Goal: Transaction & Acquisition: Purchase product/service

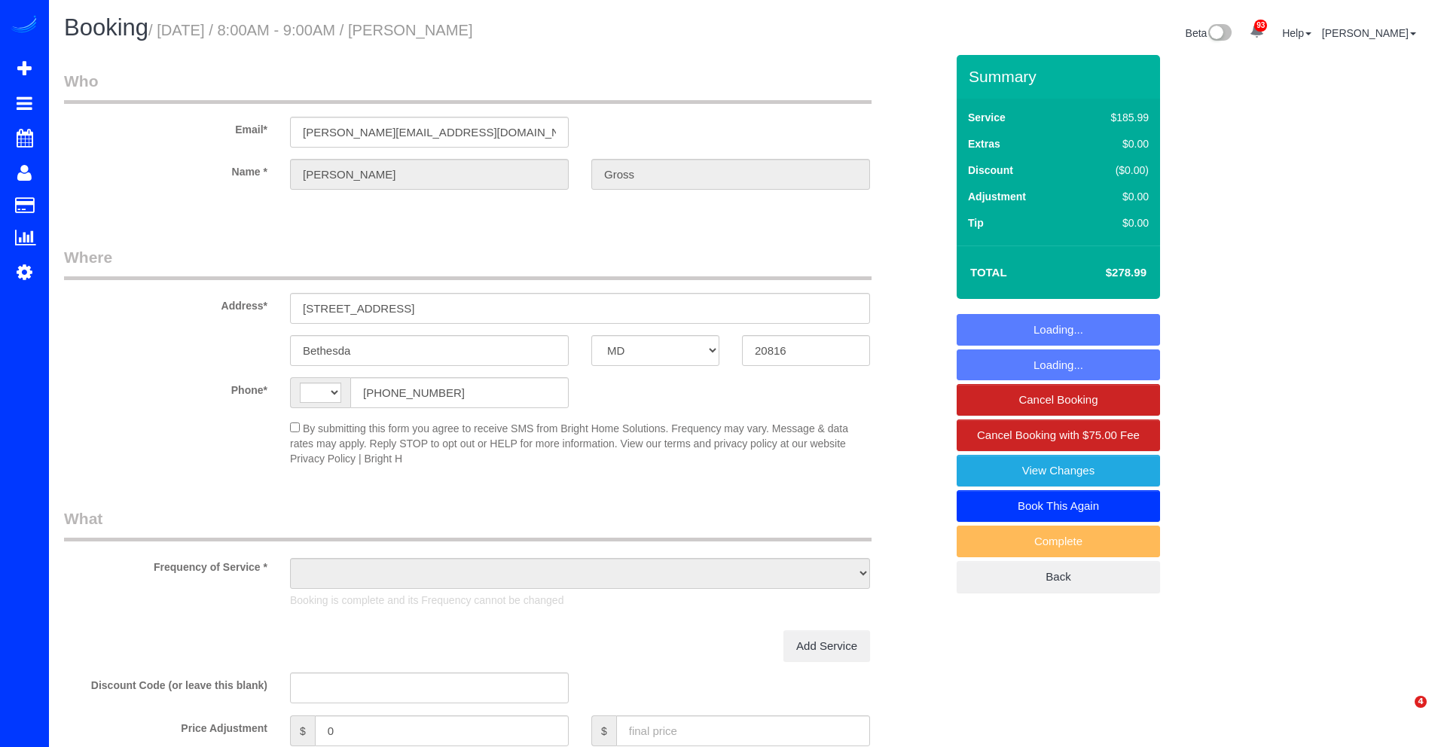
select select "MD"
select select "string:fspay-c07b02bd-3abc-4cbb-91e4-f8f6214506ec"
select select "string:[GEOGRAPHIC_DATA]"
select select "spot1"
select select "object:990"
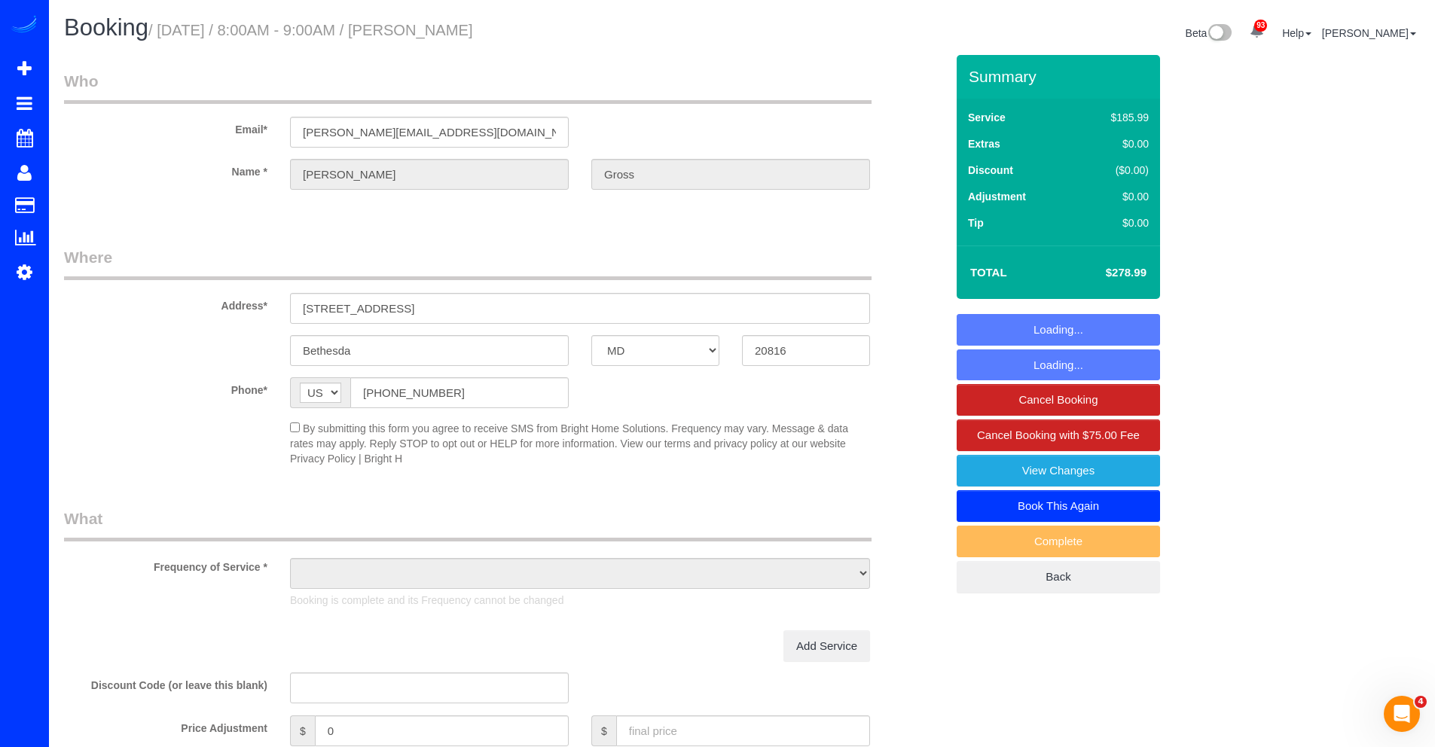
select select "3"
select select "1"
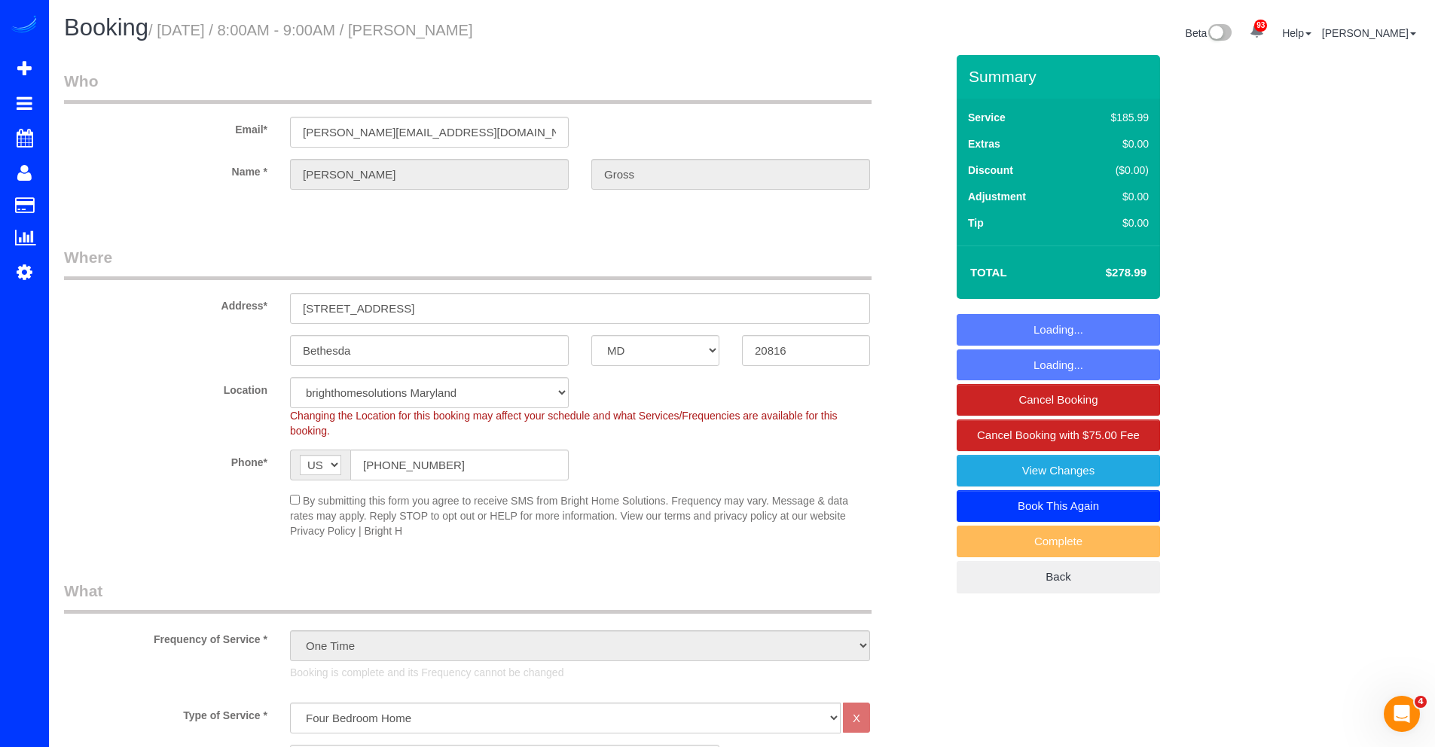
select select "spot12"
select select "object:1039"
select select "3"
select select "1"
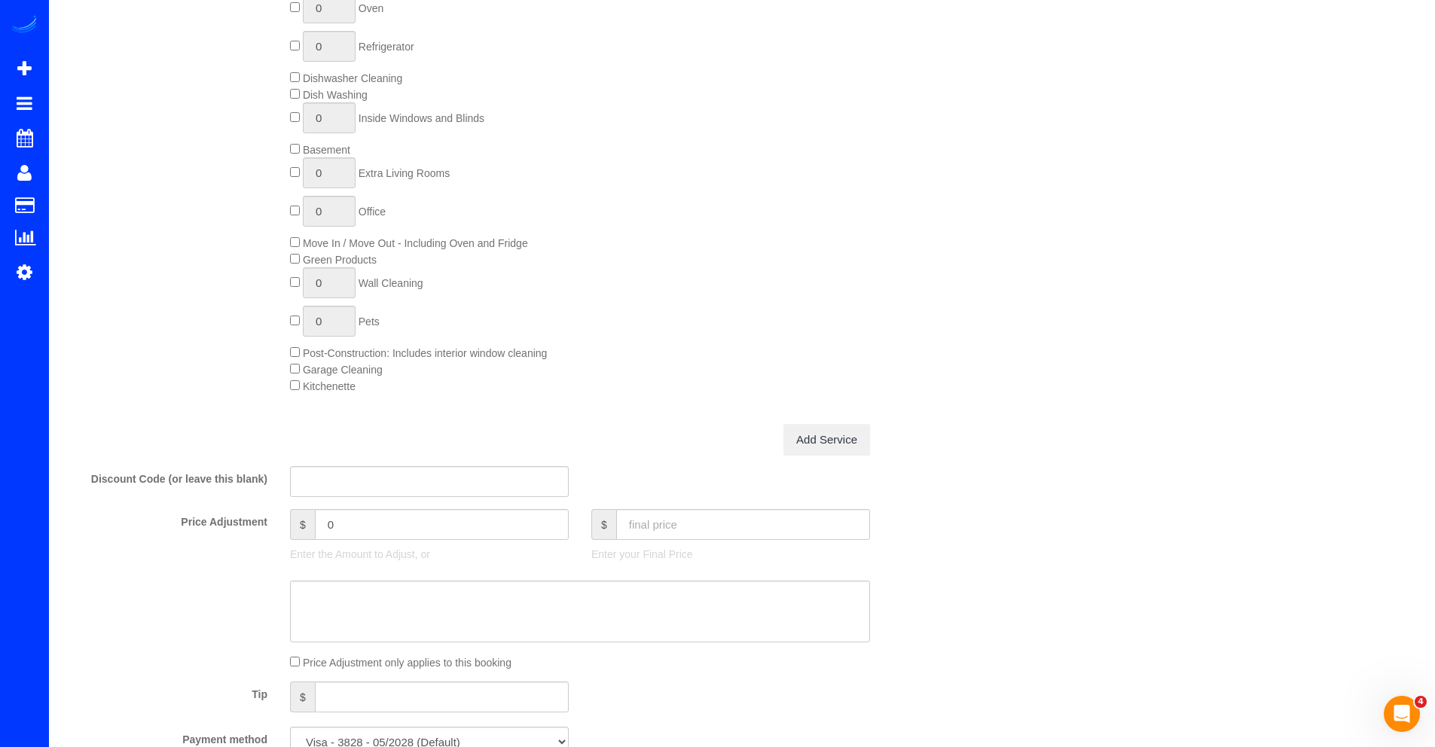
scroll to position [908, 0]
click at [646, 522] on input "text" at bounding box center [743, 525] width 254 height 31
type input "265"
type input "-13.99"
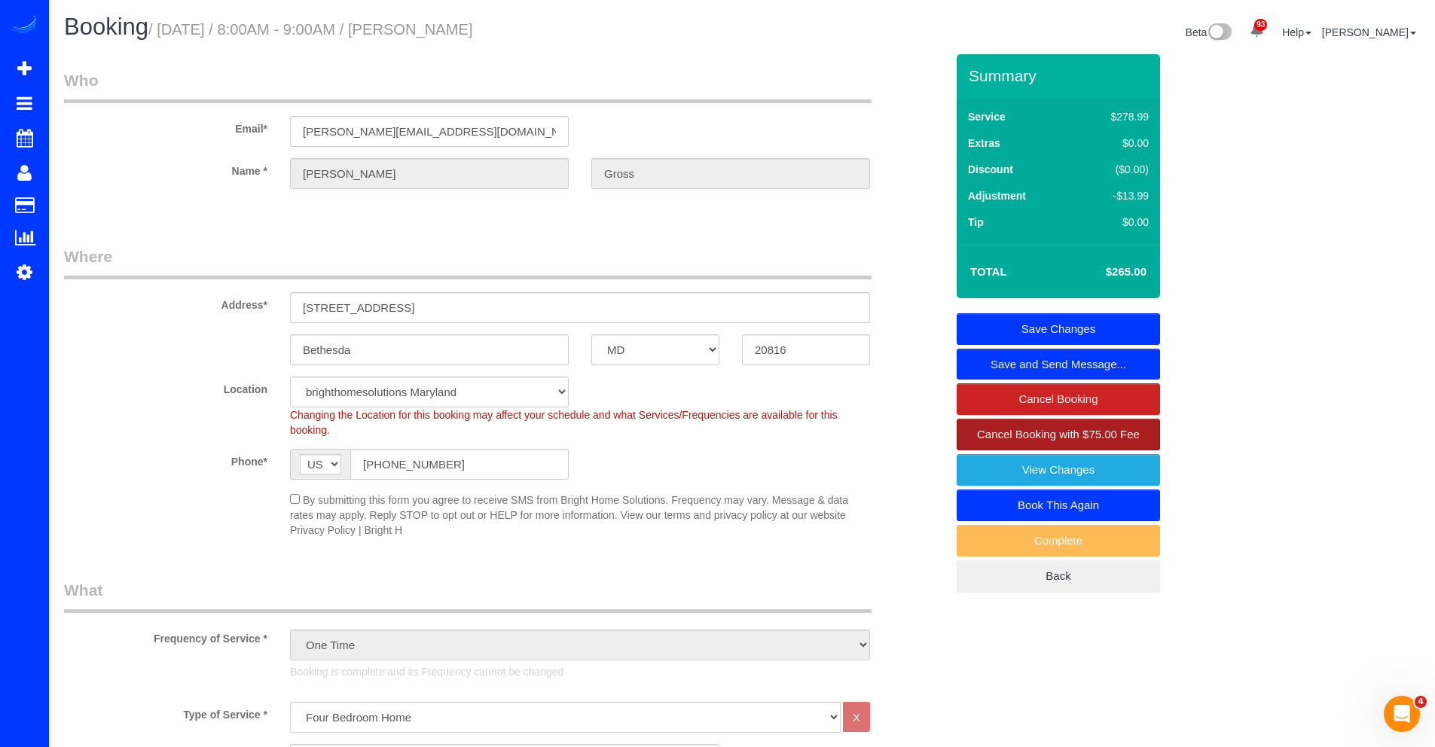
scroll to position [0, 0]
click at [1045, 337] on link "Save Changes" at bounding box center [1058, 330] width 203 height 32
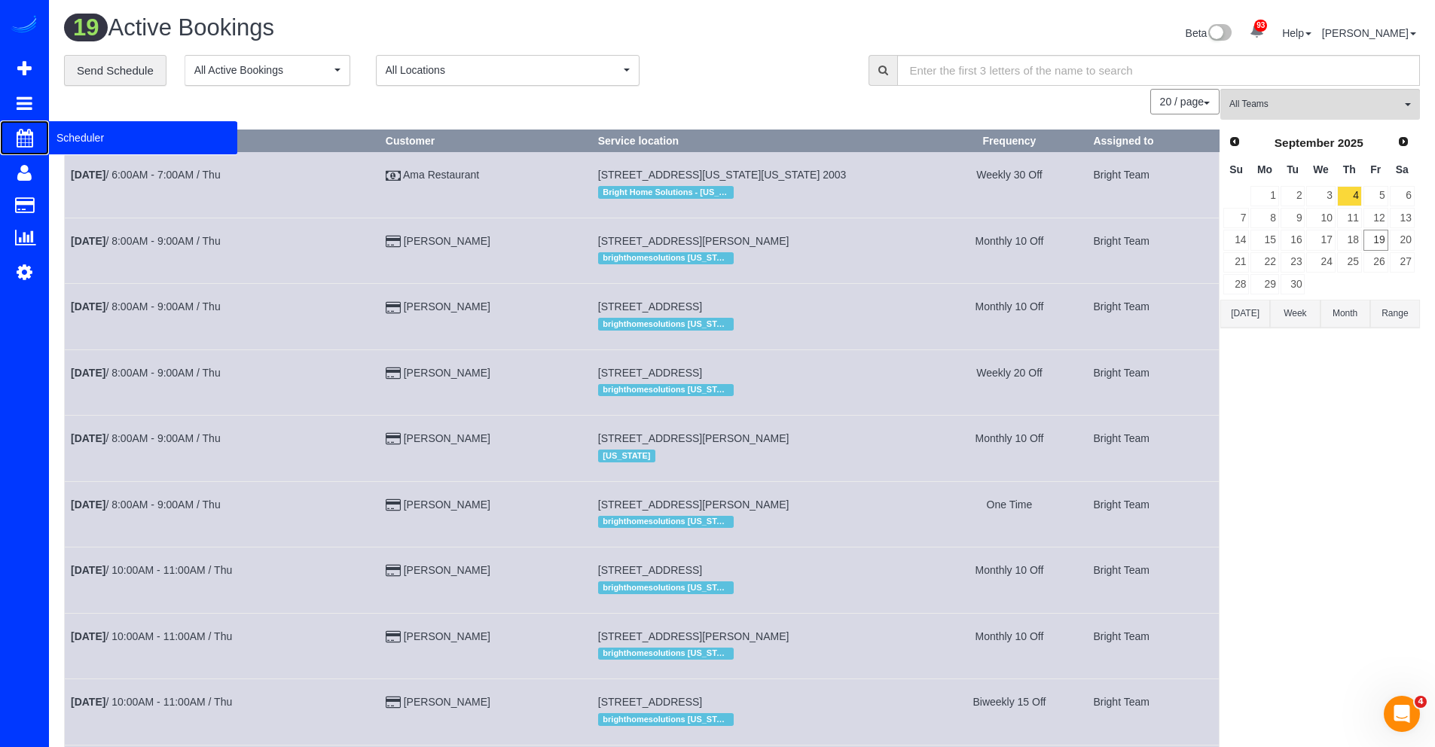
click at [59, 130] on span "Scheduler" at bounding box center [143, 138] width 188 height 35
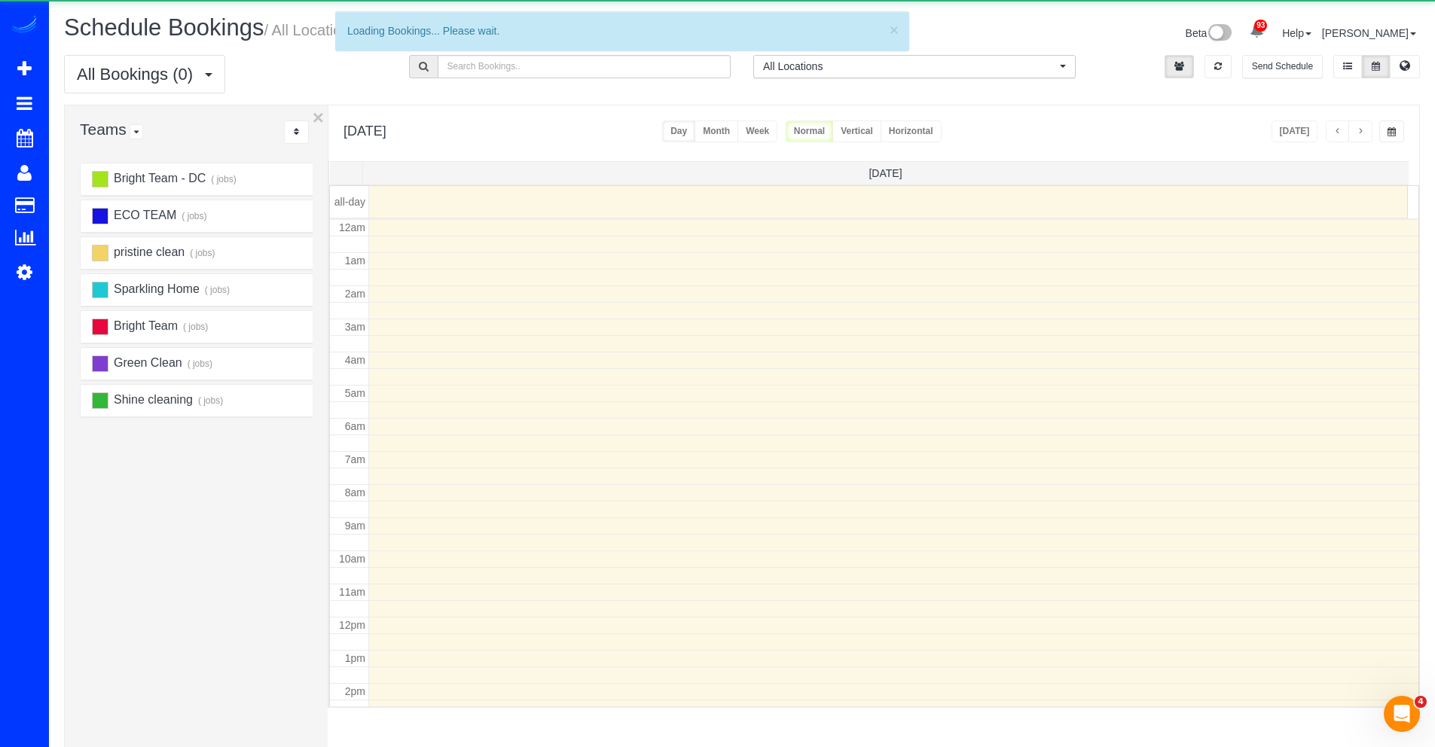
scroll to position [200, 0]
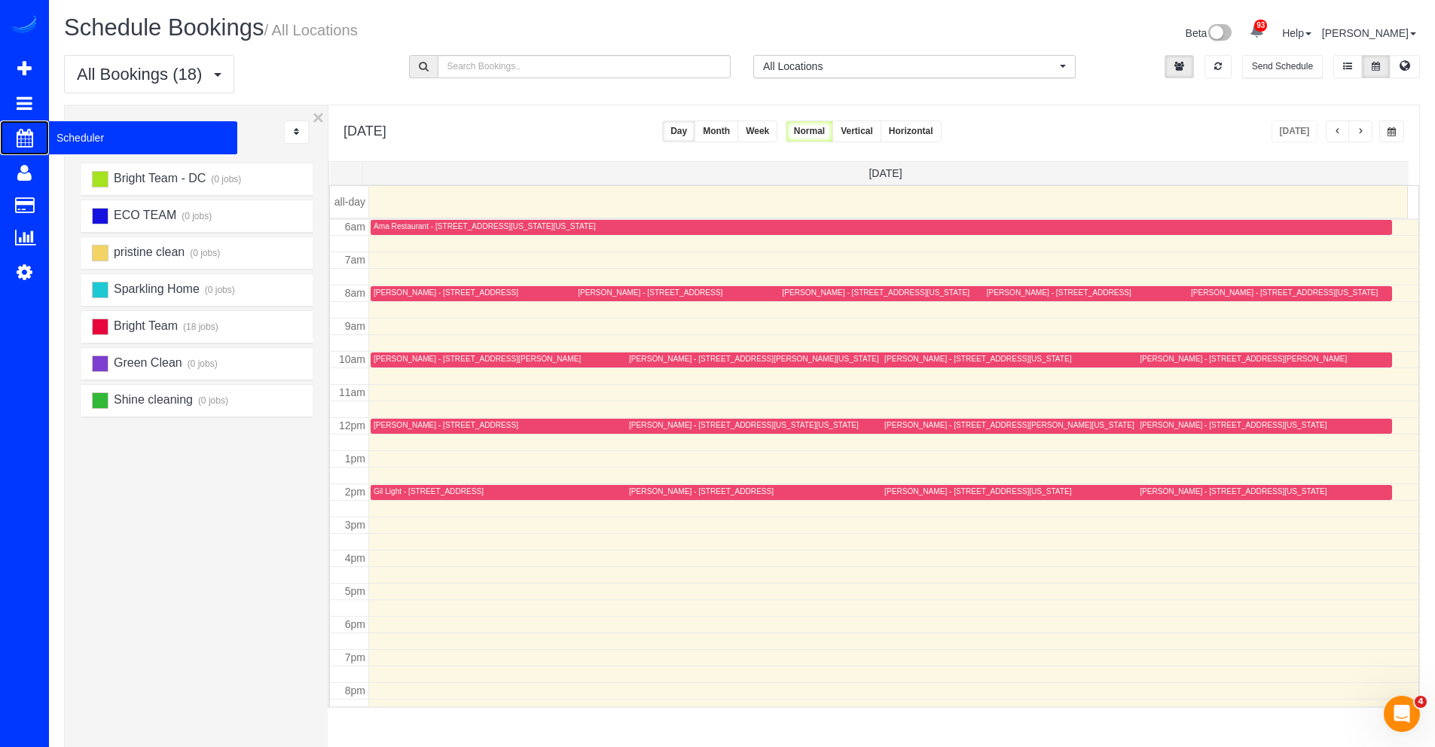
click at [78, 139] on span "Scheduler" at bounding box center [143, 138] width 188 height 35
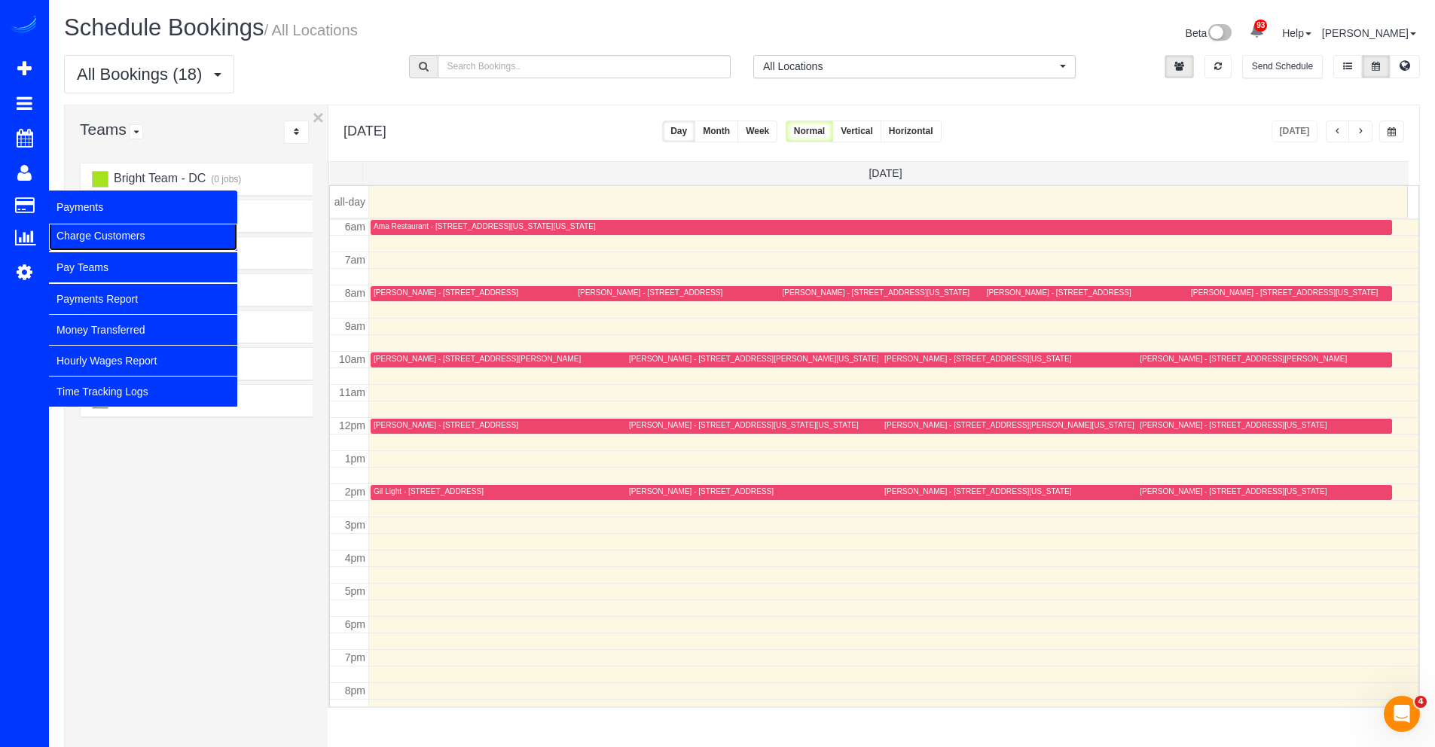
click at [102, 237] on link "Charge Customers" at bounding box center [143, 236] width 188 height 30
select select
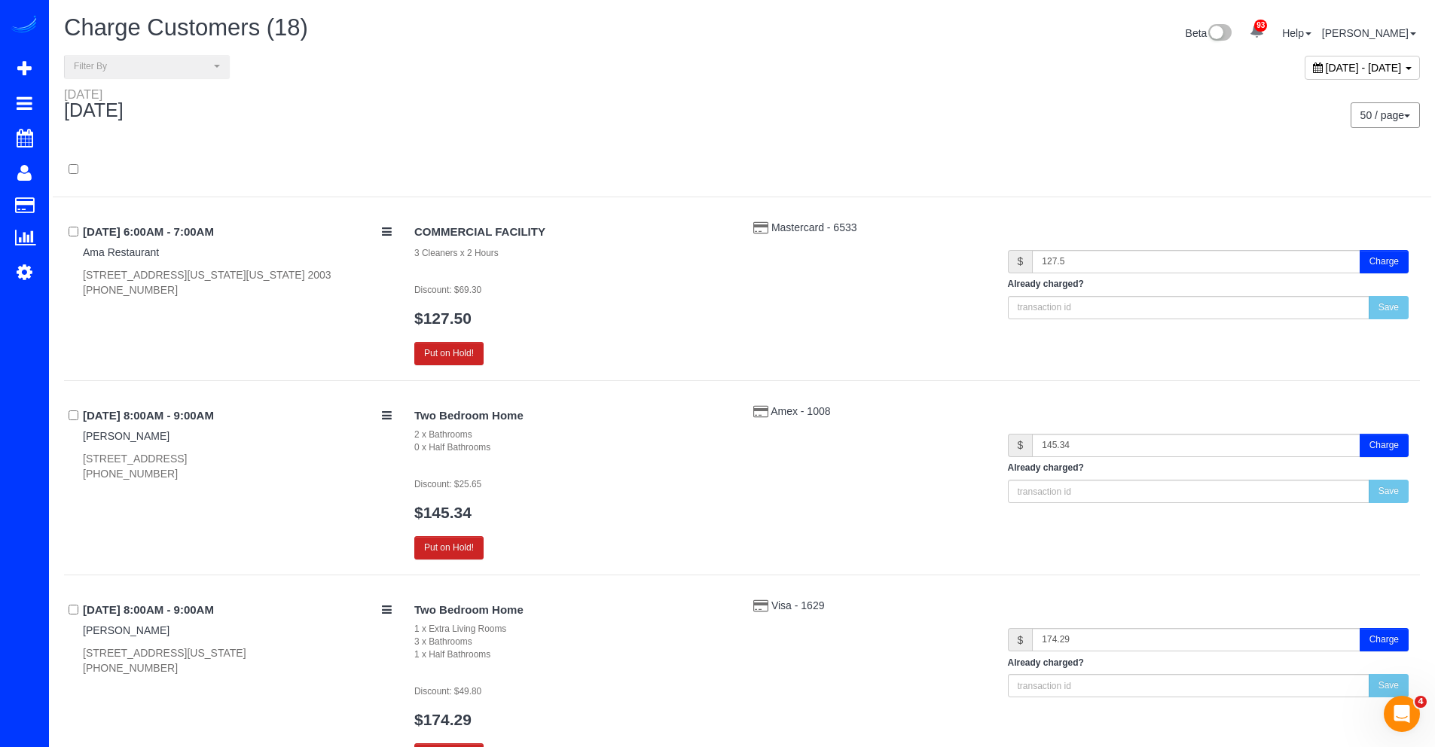
click at [1326, 69] on span "[DATE] - [DATE]" at bounding box center [1364, 68] width 76 height 12
type input "**********"
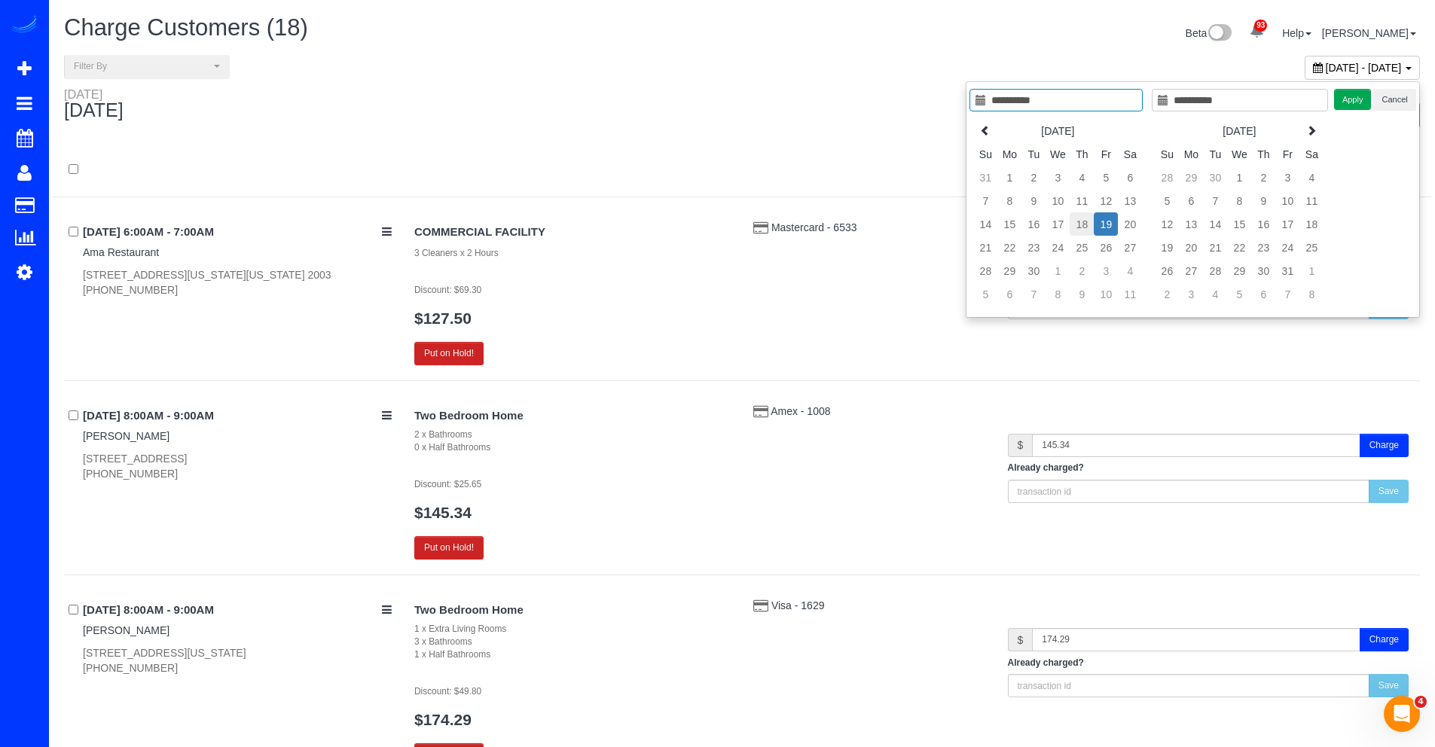
type input "**********"
click at [1085, 229] on td "18" at bounding box center [1082, 223] width 24 height 23
type input "**********"
click at [1338, 107] on button "Apply" at bounding box center [1353, 100] width 38 height 22
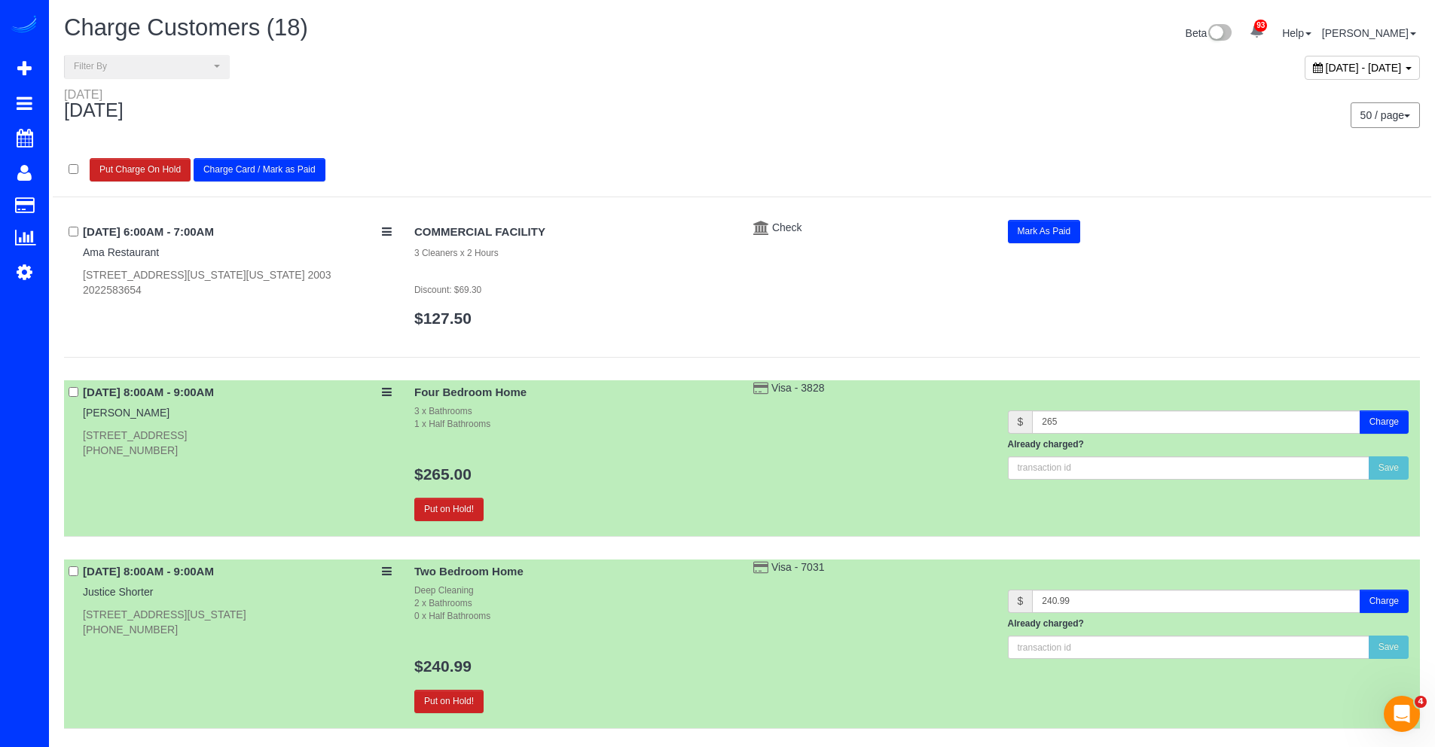
click at [208, 179] on button "Charge Card / Mark as Paid" at bounding box center [260, 169] width 132 height 23
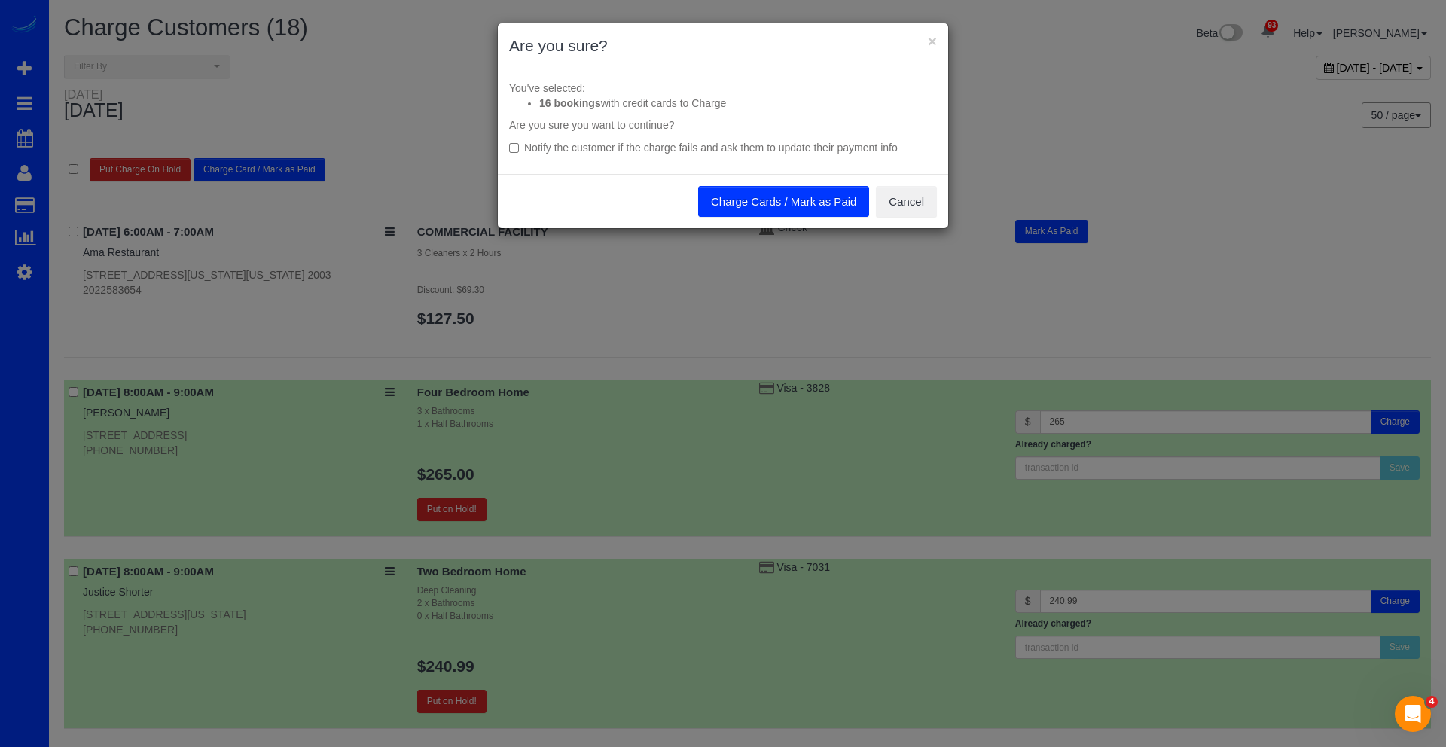
click at [718, 207] on button "Charge Cards / Mark as Paid" at bounding box center [783, 202] width 171 height 32
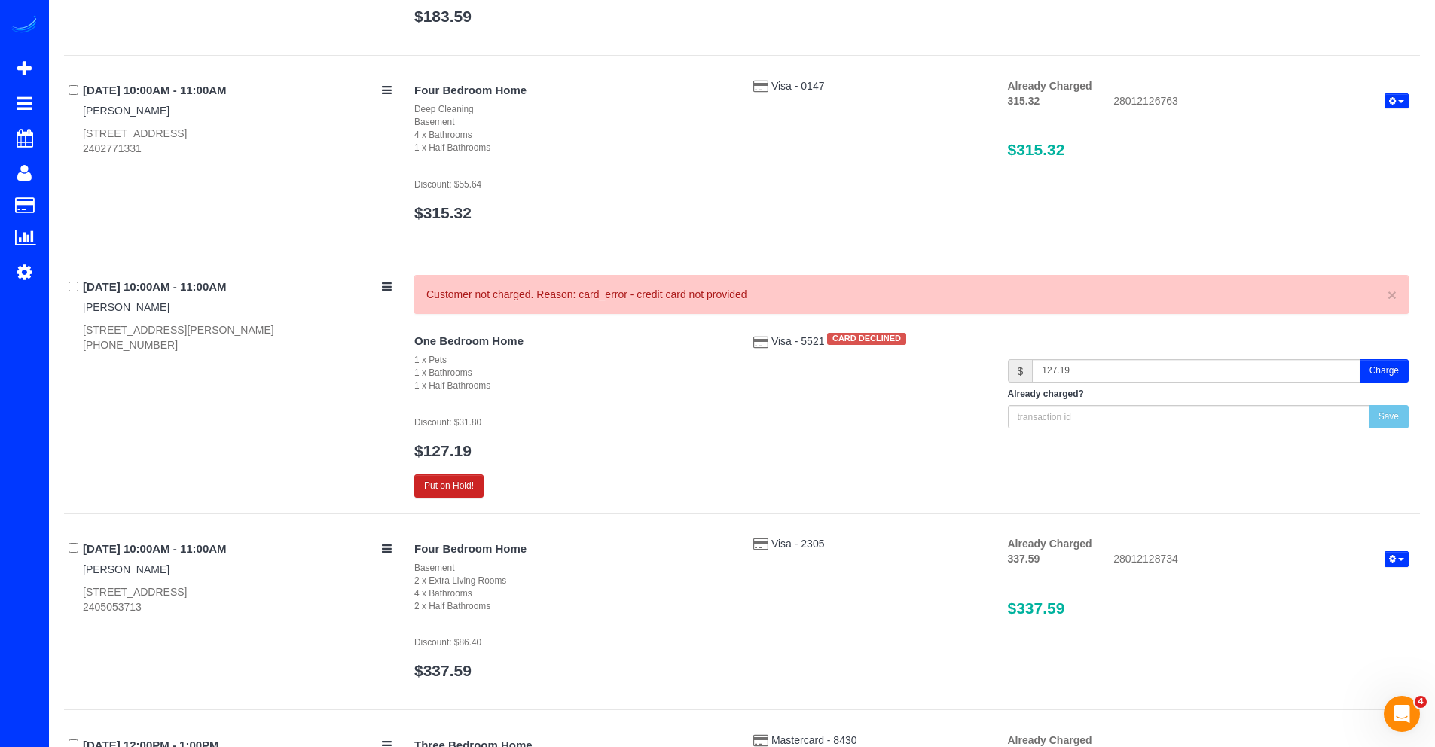
scroll to position [1643, 0]
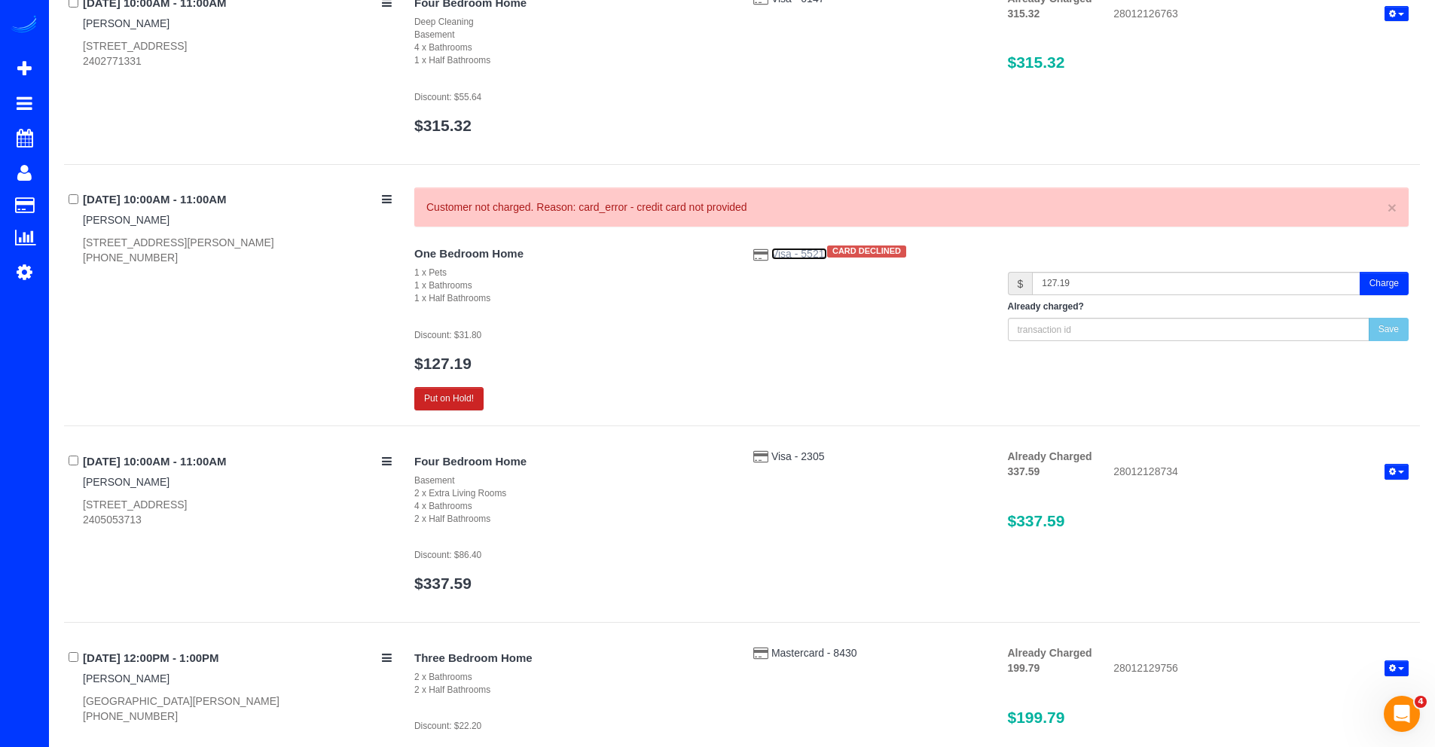
click at [789, 253] on span "Visa - 5521" at bounding box center [799, 254] width 56 height 12
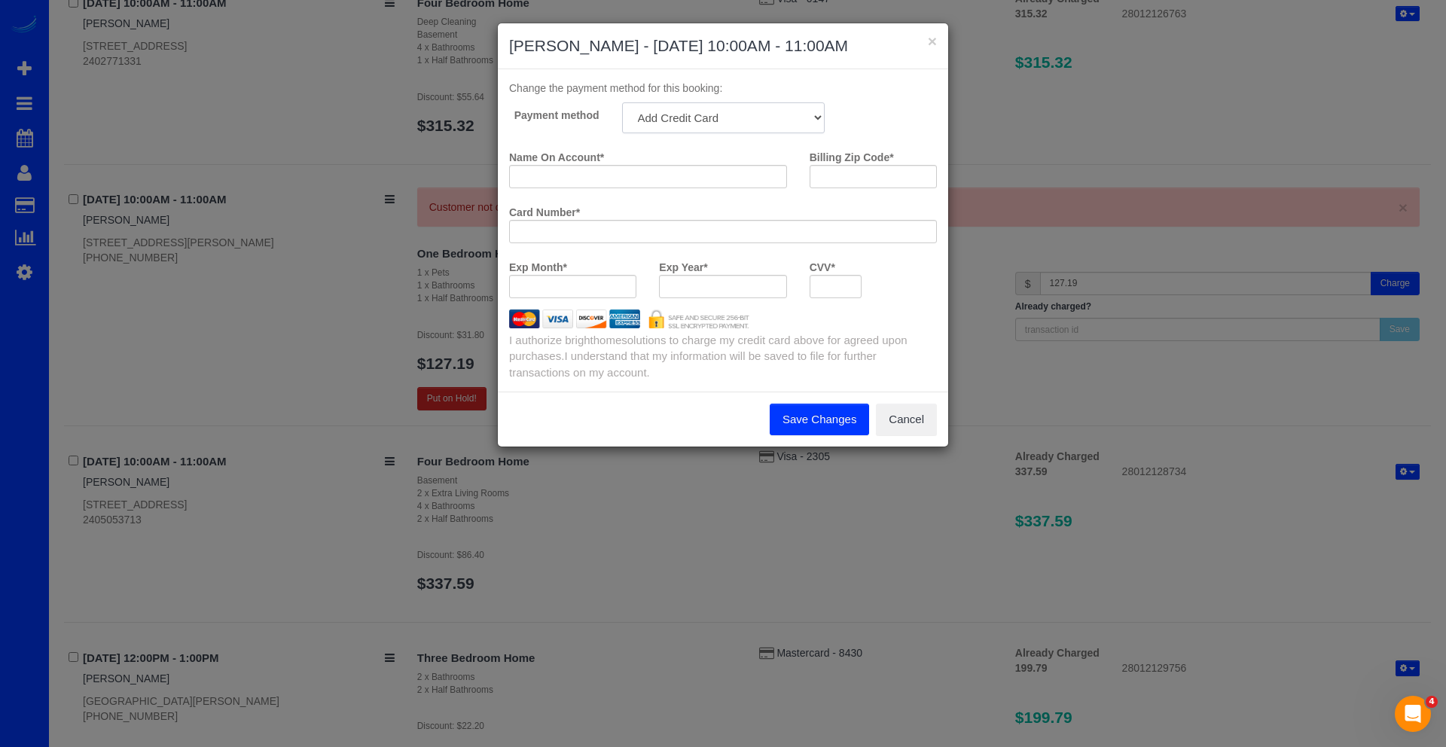
click at [728, 119] on select "Amex - 2009 - 02/2028 (Default) Add Credit Card ─────────────── Cash Check Payp…" at bounding box center [723, 117] width 203 height 31
select select "string:fspay-b457be25-d325-4be9-8f19-57c01af5ffff"
click at [622, 102] on select "Amex - 2009 - 02/2028 (Default) Add Credit Card ─────────────── Cash Check Payp…" at bounding box center [723, 117] width 203 height 31
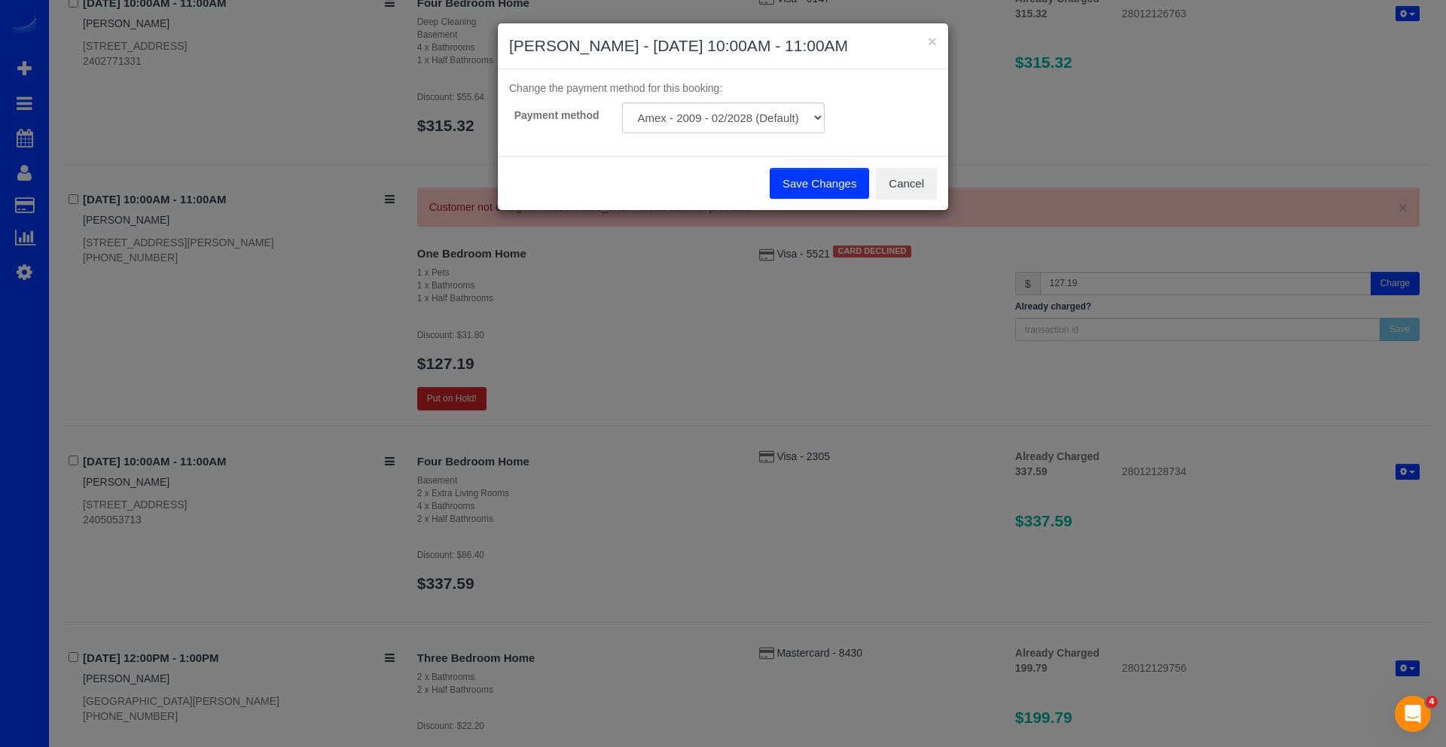
click at [791, 184] on button "Save Changes" at bounding box center [819, 184] width 99 height 32
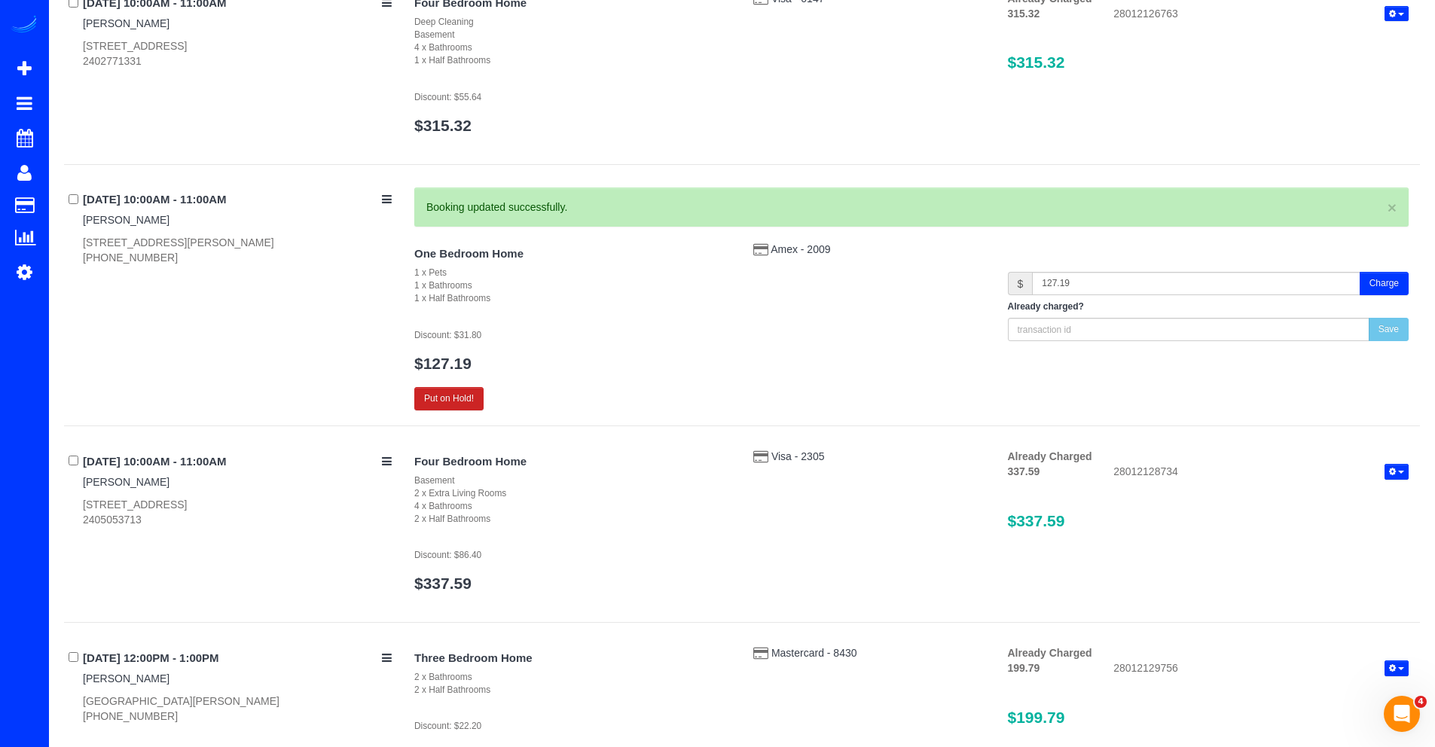
click at [1405, 290] on button "Charge" at bounding box center [1384, 283] width 49 height 23
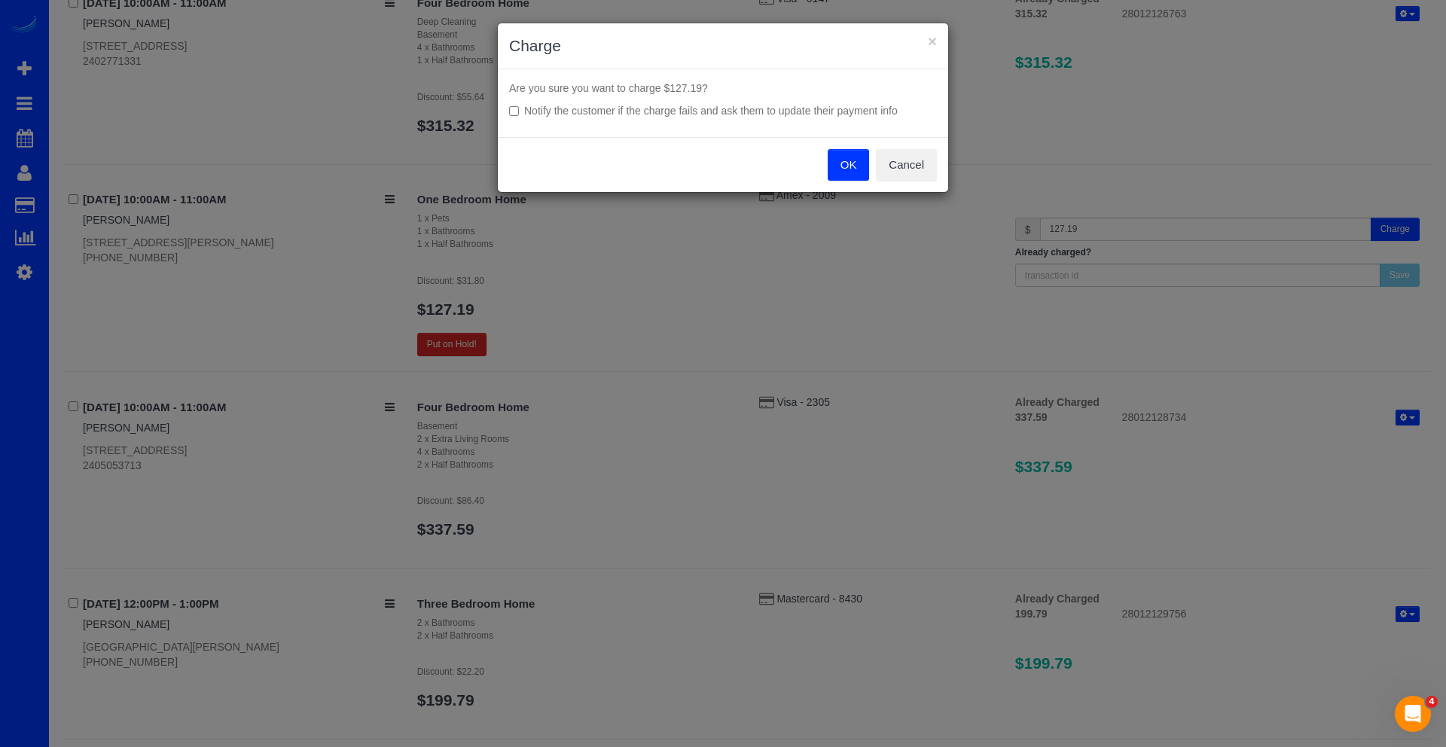
click at [859, 164] on button "OK" at bounding box center [849, 165] width 42 height 32
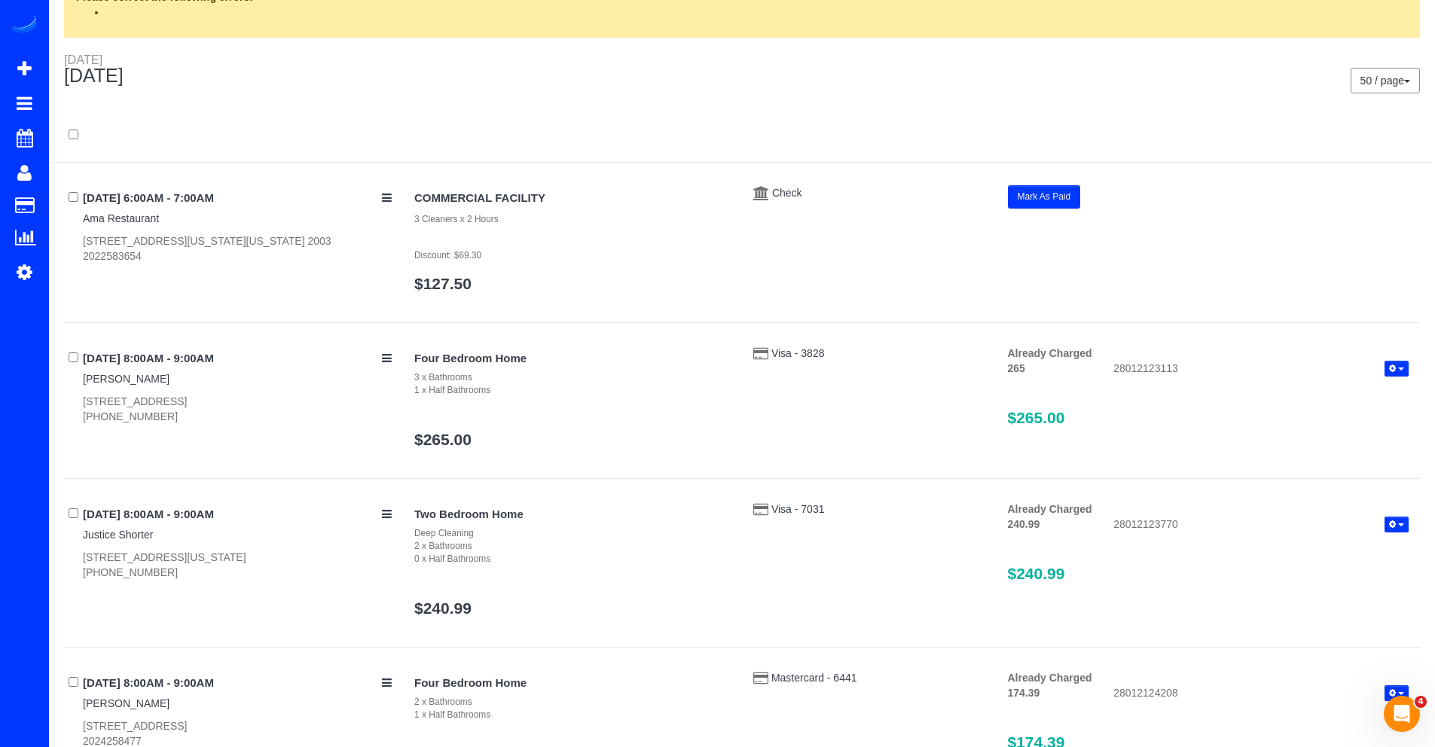
scroll to position [0, 0]
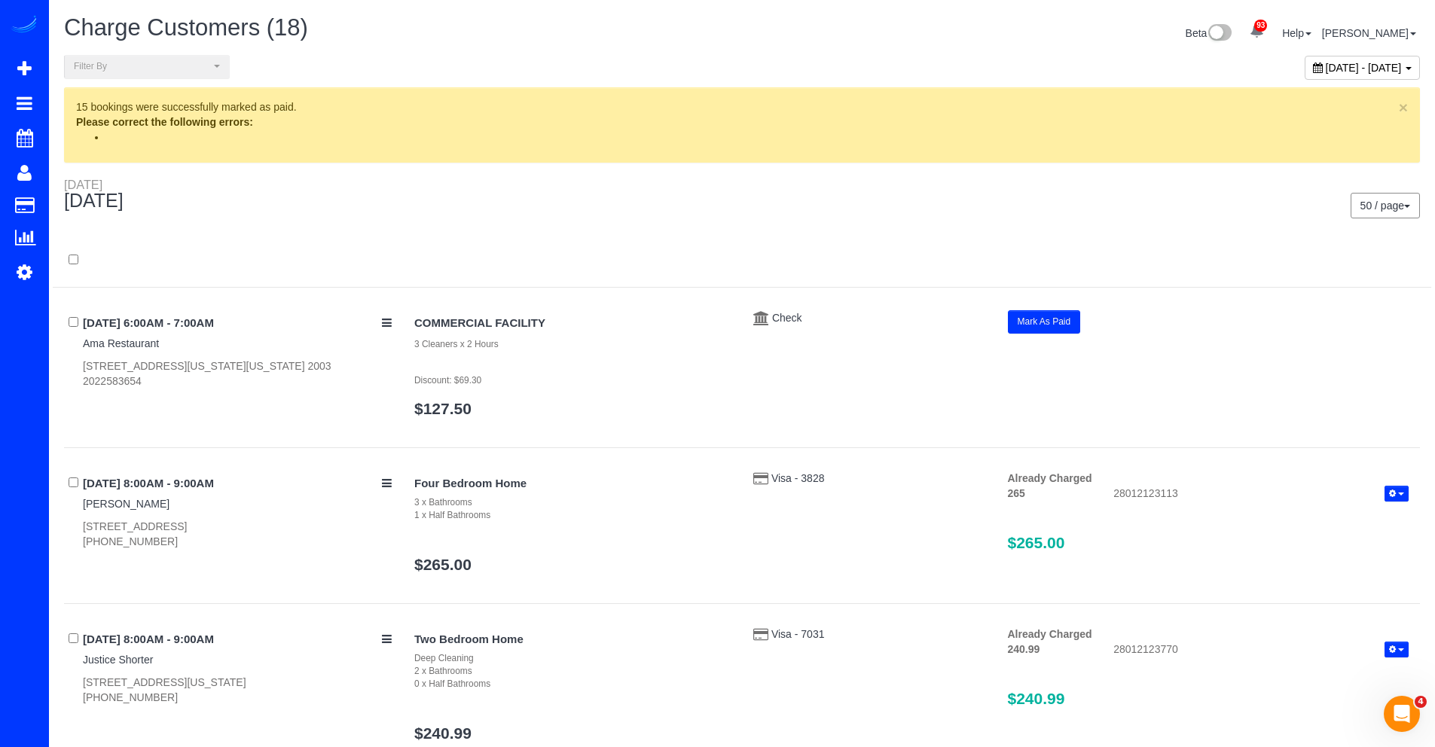
click at [1326, 66] on span "[DATE] - [DATE]" at bounding box center [1364, 68] width 76 height 12
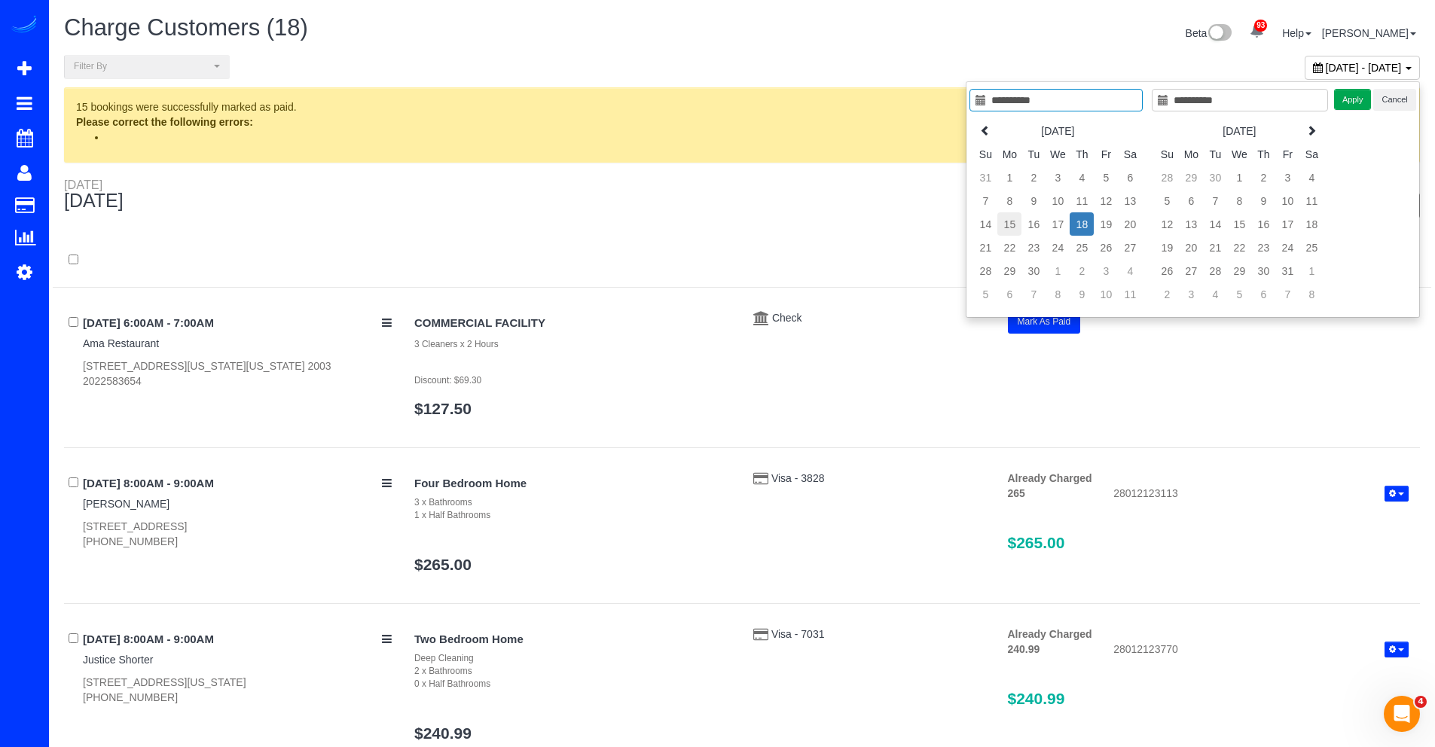
type input "**********"
click at [1015, 226] on td "15" at bounding box center [1009, 223] width 24 height 23
type input "**********"
click at [1084, 221] on td "18" at bounding box center [1082, 223] width 24 height 23
type input "**********"
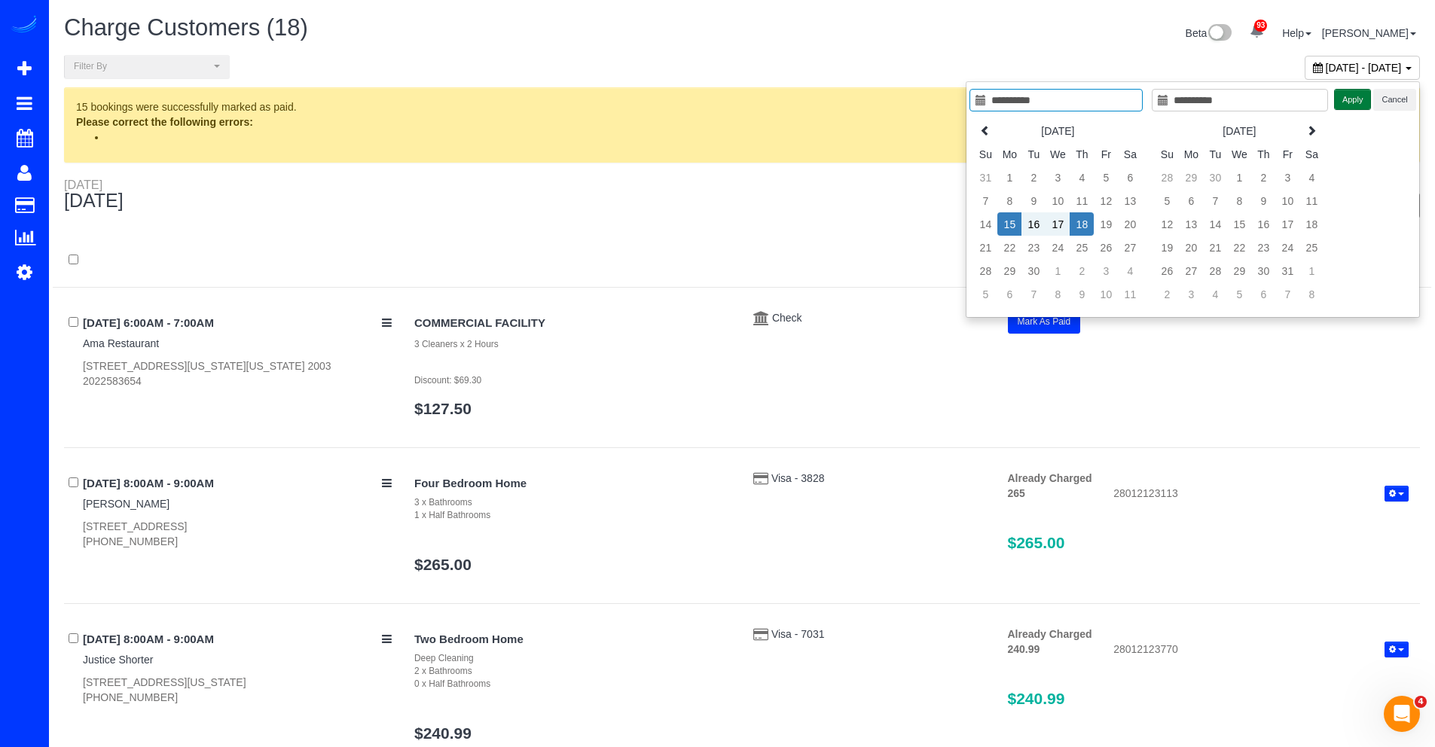
click at [1352, 102] on button "Apply" at bounding box center [1353, 100] width 38 height 22
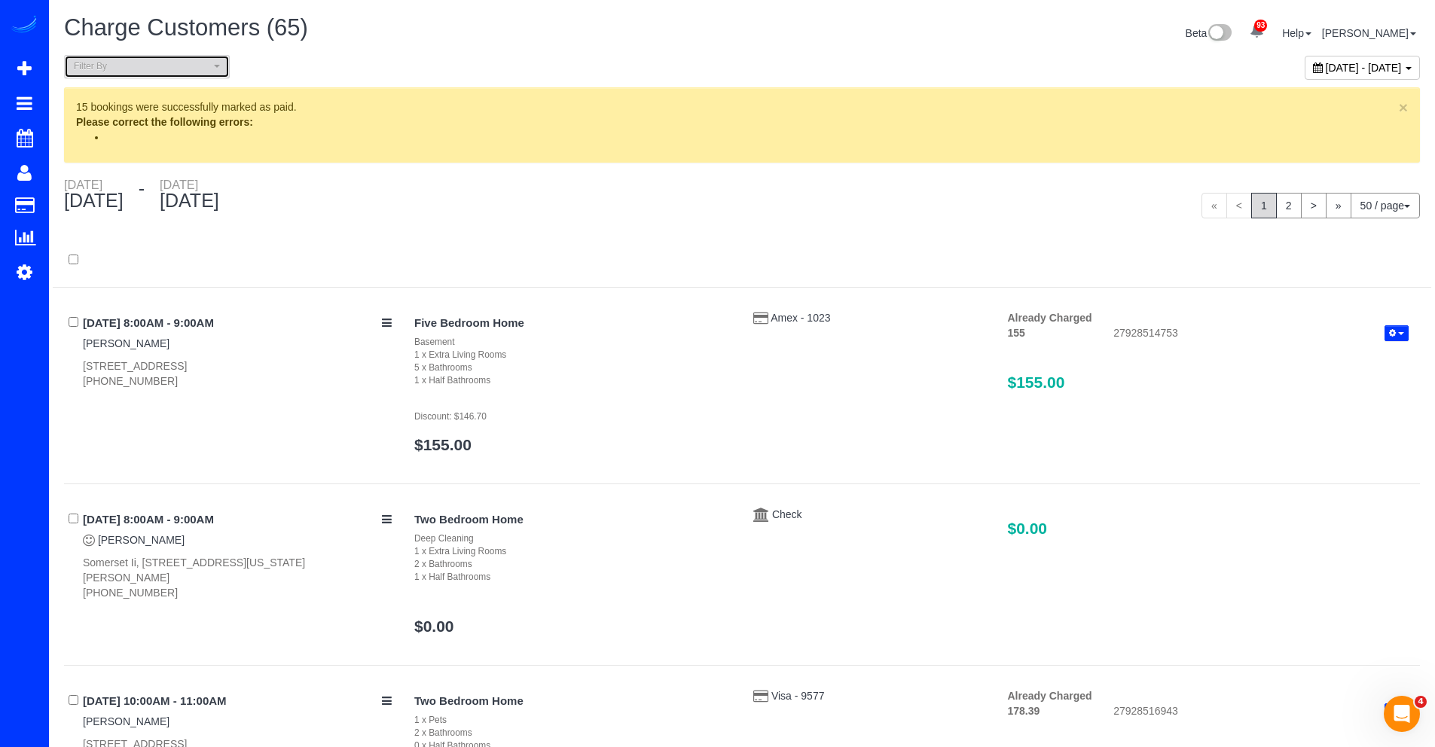
click at [194, 60] on span "Filter By" at bounding box center [142, 66] width 136 height 13
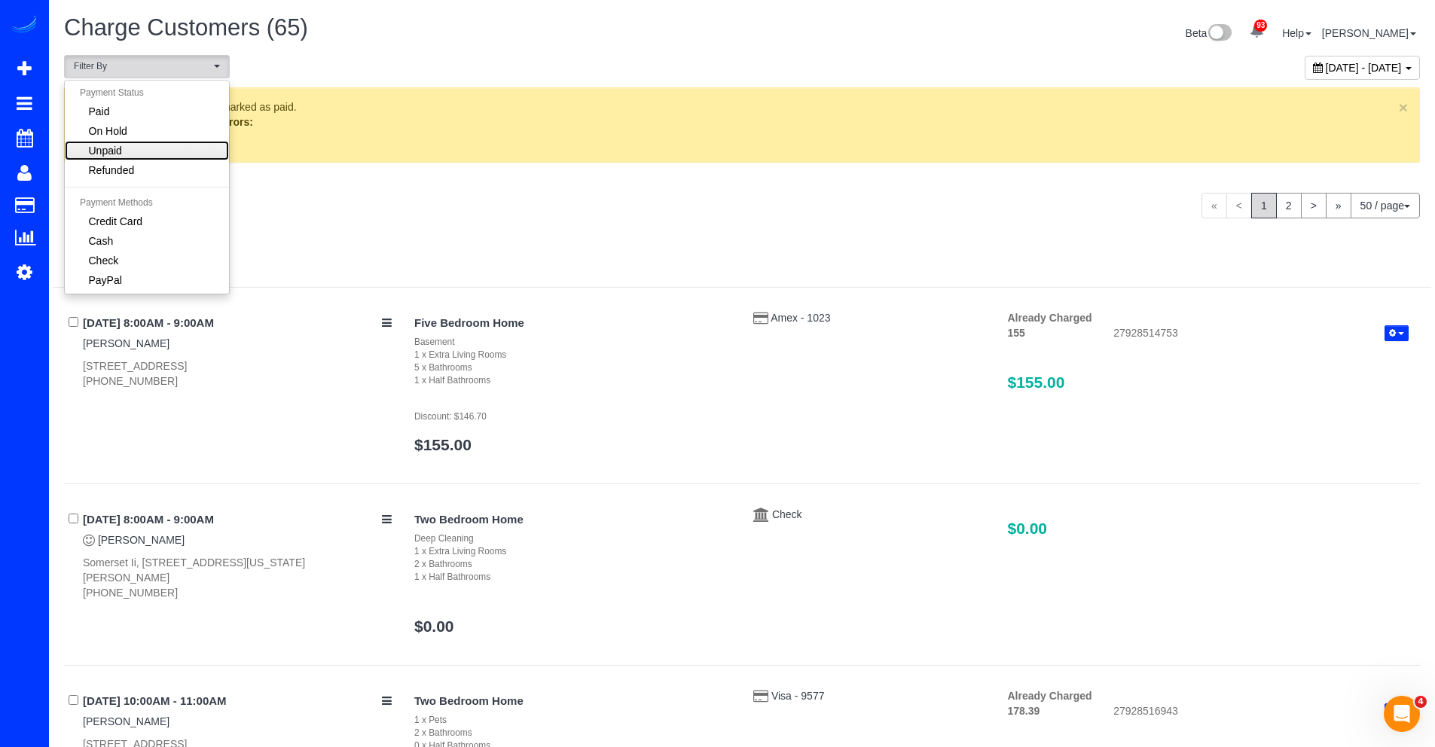
click at [179, 142] on link "Unpaid" at bounding box center [147, 151] width 164 height 20
select select "******"
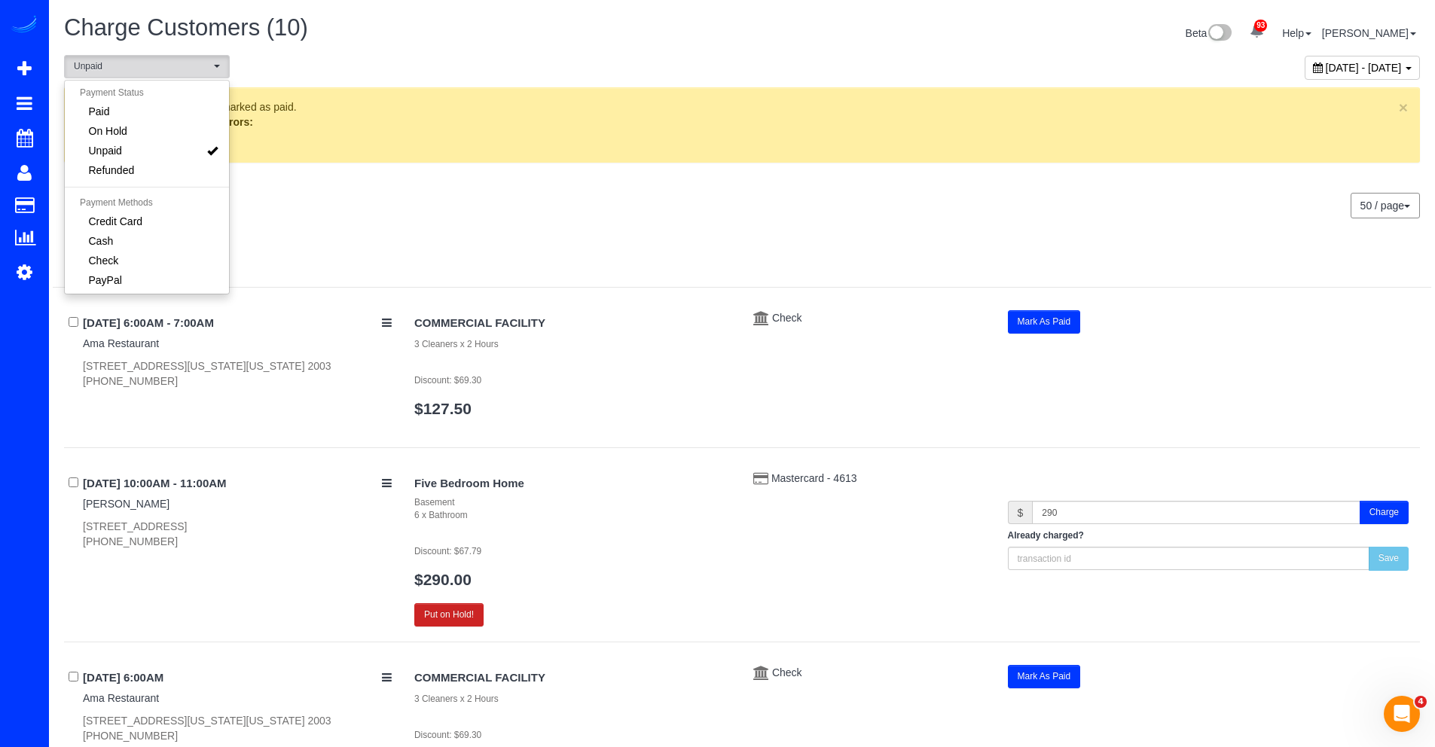
click at [622, 249] on div at bounding box center [742, 268] width 1378 height 39
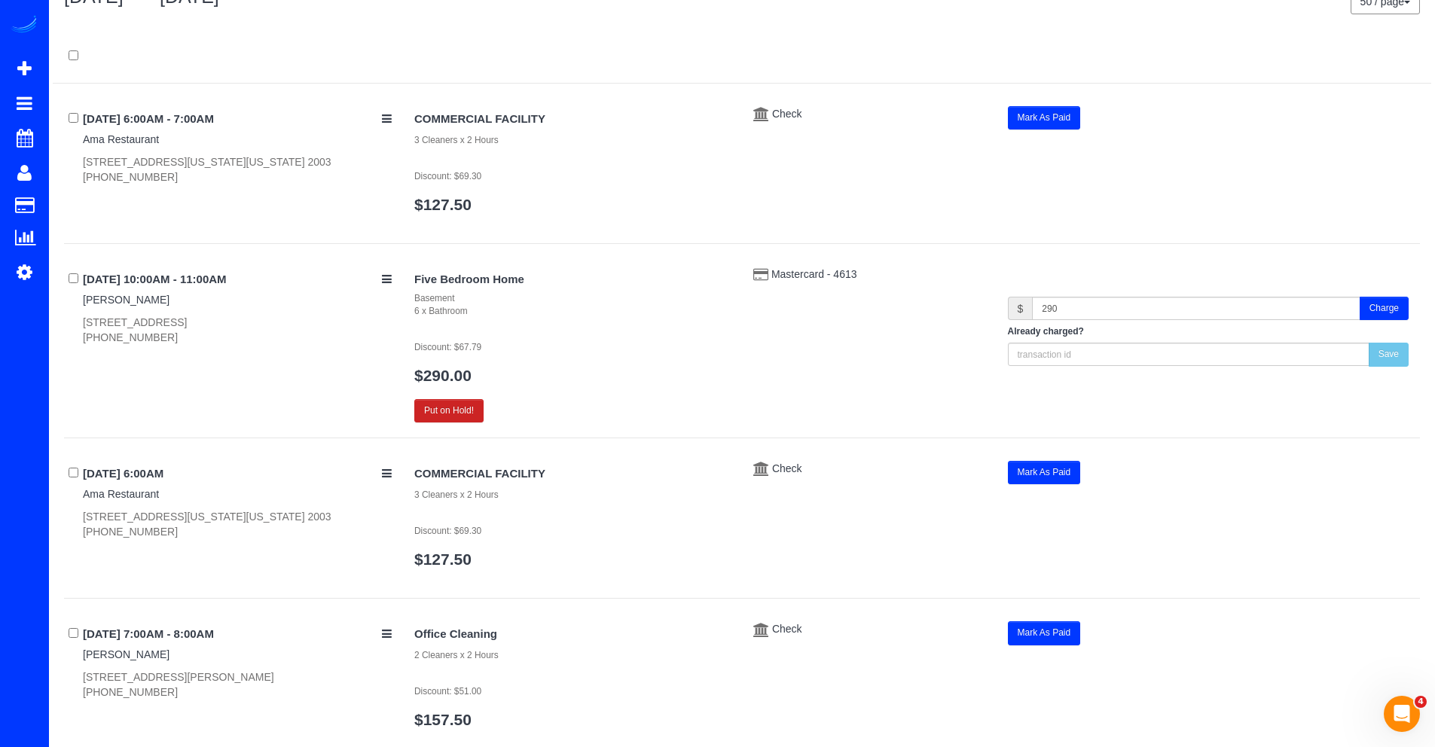
scroll to position [179, 0]
